Goal: Navigation & Orientation: Find specific page/section

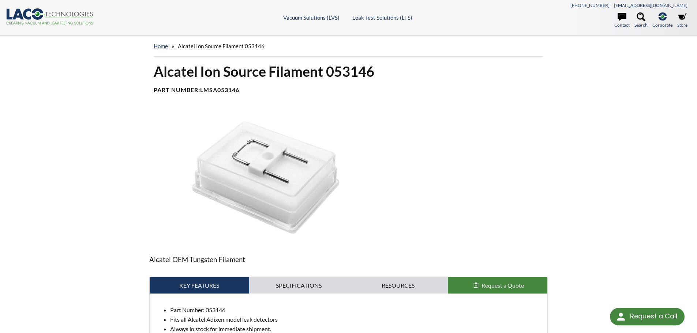
select select "Language Translate Widget"
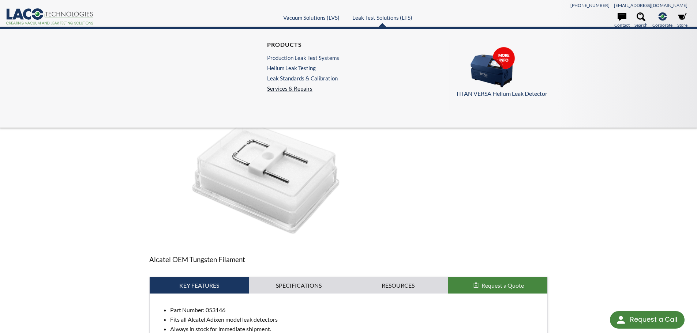
click at [300, 89] on link "Services & Repairs" at bounding box center [305, 88] width 76 height 7
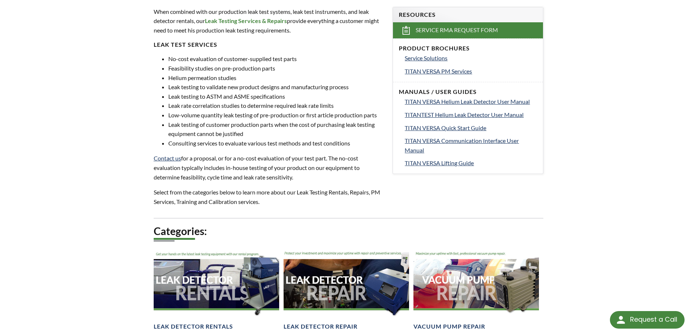
scroll to position [293, 0]
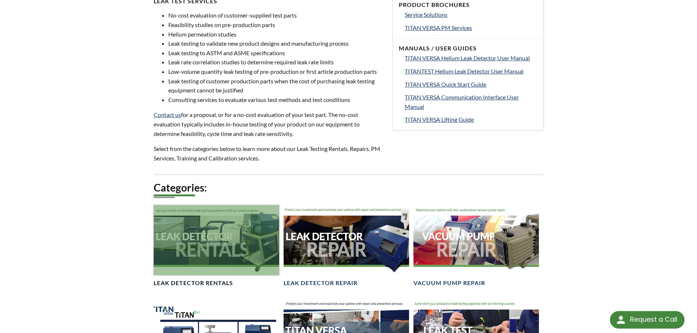
click at [206, 238] on div at bounding box center [216, 240] width 125 height 71
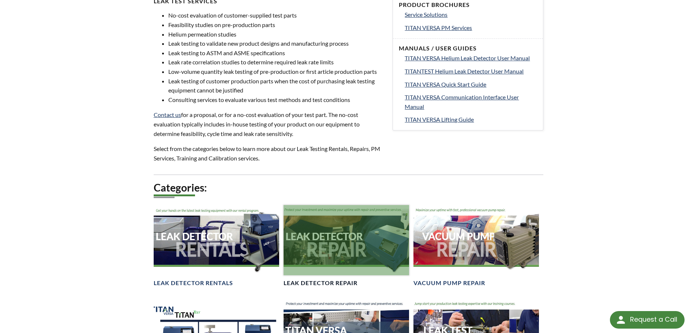
click at [334, 205] on div at bounding box center [345, 240] width 125 height 71
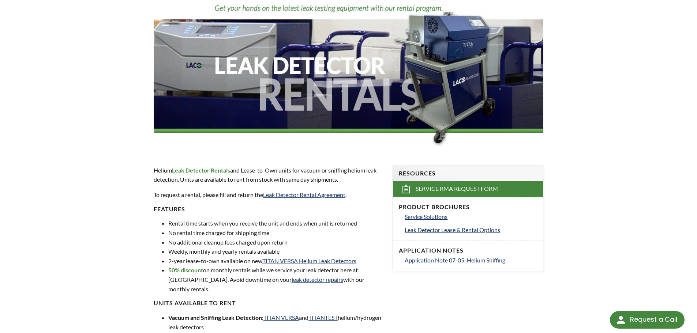
scroll to position [110, 0]
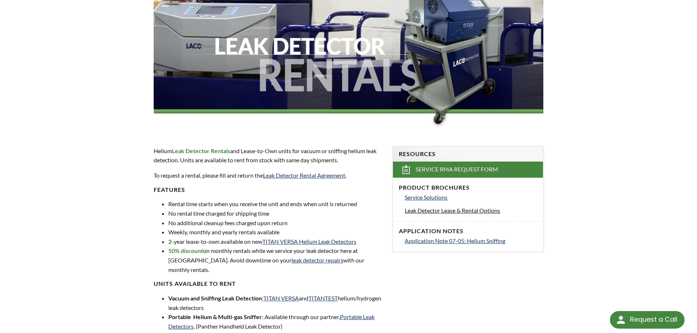
click at [435, 211] on span "Leak Detector Lease & Rental Options" at bounding box center [451, 210] width 95 height 7
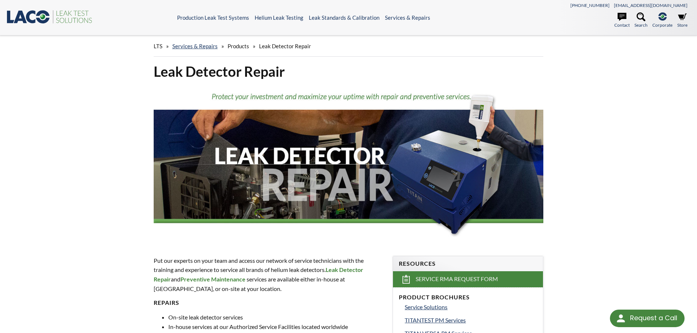
select select "Language Translate Widget"
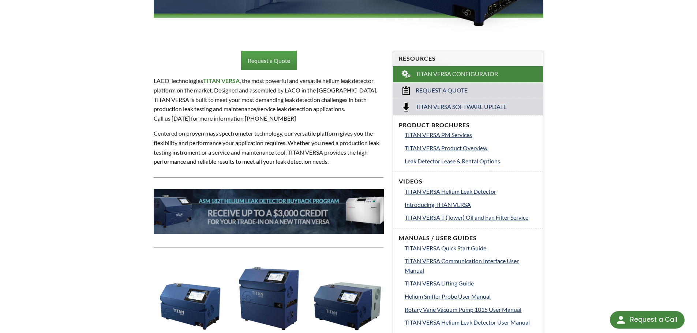
scroll to position [192, 0]
